Goal: Transaction & Acquisition: Purchase product/service

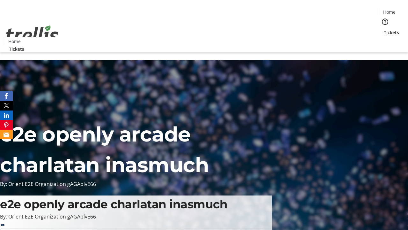
click at [384, 29] on span "Tickets" at bounding box center [391, 32] width 15 height 7
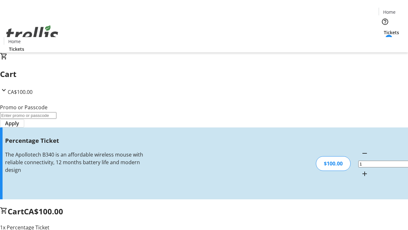
type input "BAR"
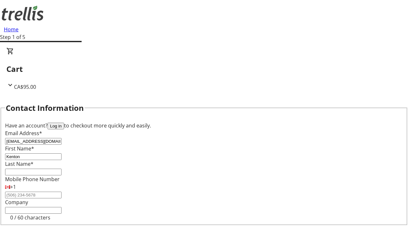
type input "Kenton"
type input "[PERSON_NAME]"
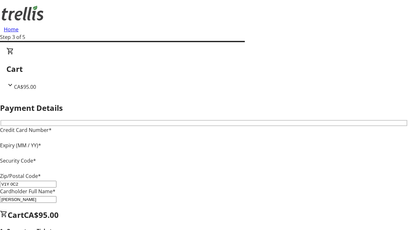
type input "V1Y 0C2"
